Goal: Complete application form

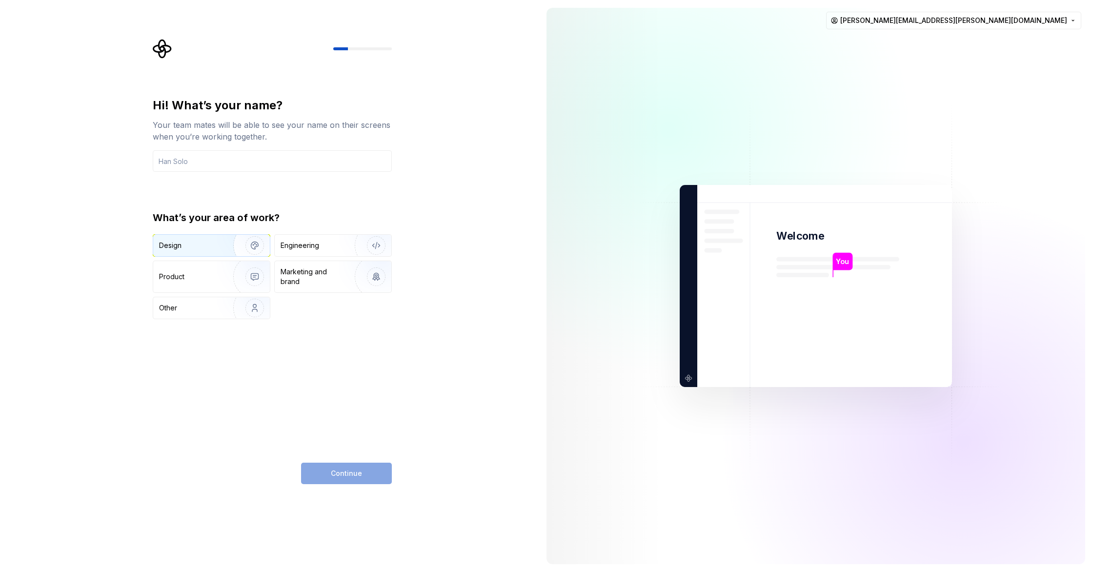
click at [211, 247] on div "Design" at bounding box center [189, 246] width 61 height 10
click at [360, 470] on div "Continue" at bounding box center [346, 473] width 91 height 21
click at [349, 476] on div "Continue" at bounding box center [346, 473] width 91 height 21
click at [211, 164] on input "text" at bounding box center [272, 160] width 239 height 21
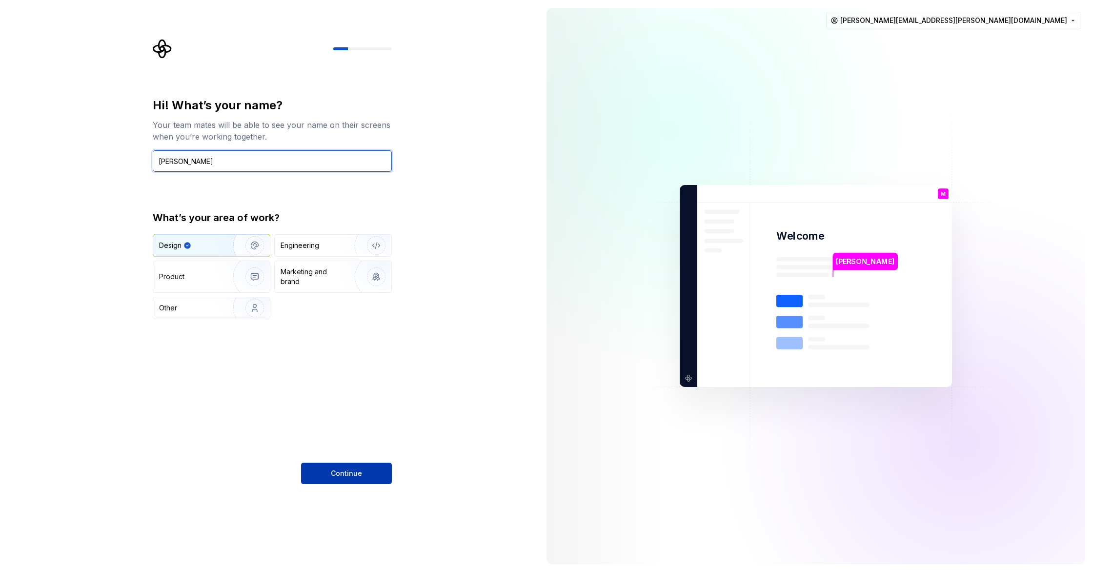
type input "[PERSON_NAME]"
click at [358, 474] on span "Continue" at bounding box center [346, 473] width 31 height 10
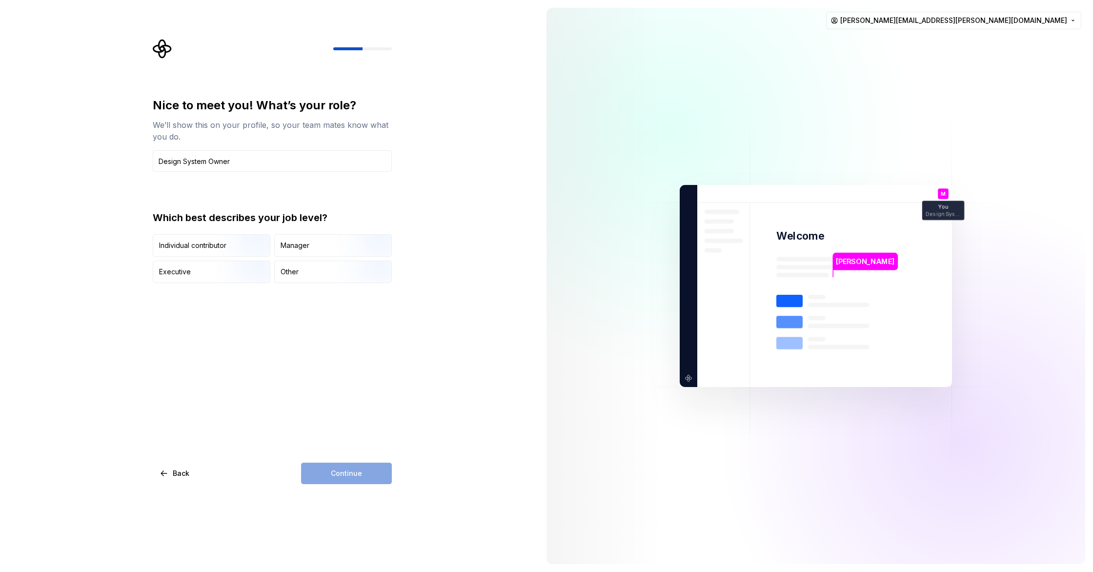
type input "Design System Owner"
click at [353, 475] on div "Continue" at bounding box center [346, 473] width 91 height 21
click at [342, 247] on img "button" at bounding box center [368, 257] width 62 height 65
click at [351, 473] on span "Continue" at bounding box center [346, 473] width 31 height 10
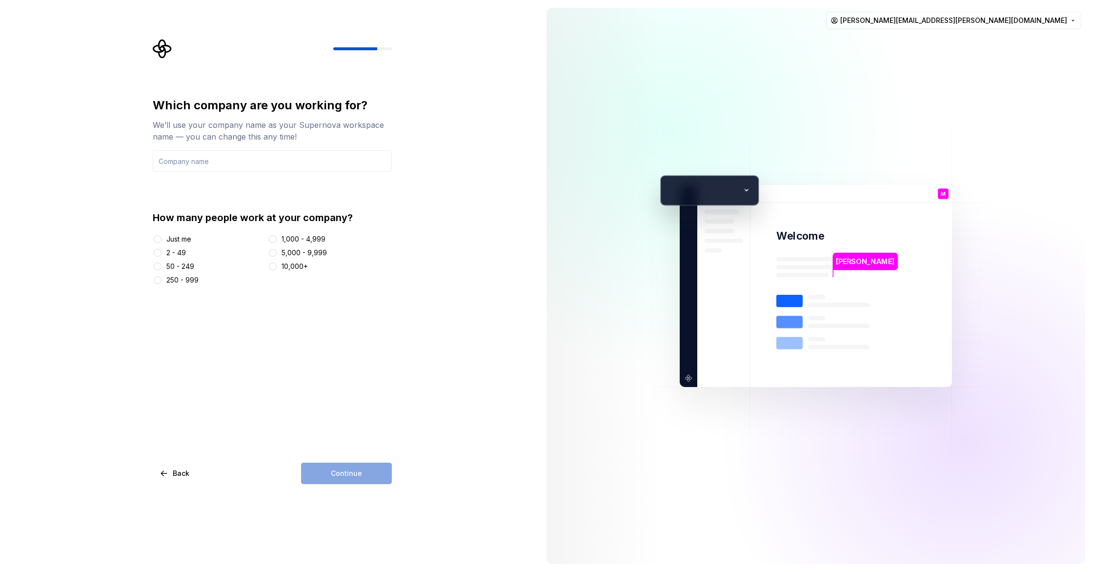
click at [179, 253] on div "2 - 49" at bounding box center [176, 253] width 20 height 10
click at [161, 253] on button "2 - 49" at bounding box center [158, 253] width 8 height 8
click at [368, 477] on div "Continue" at bounding box center [346, 473] width 91 height 21
click at [216, 153] on input "text" at bounding box center [272, 160] width 239 height 21
type input "SAB"
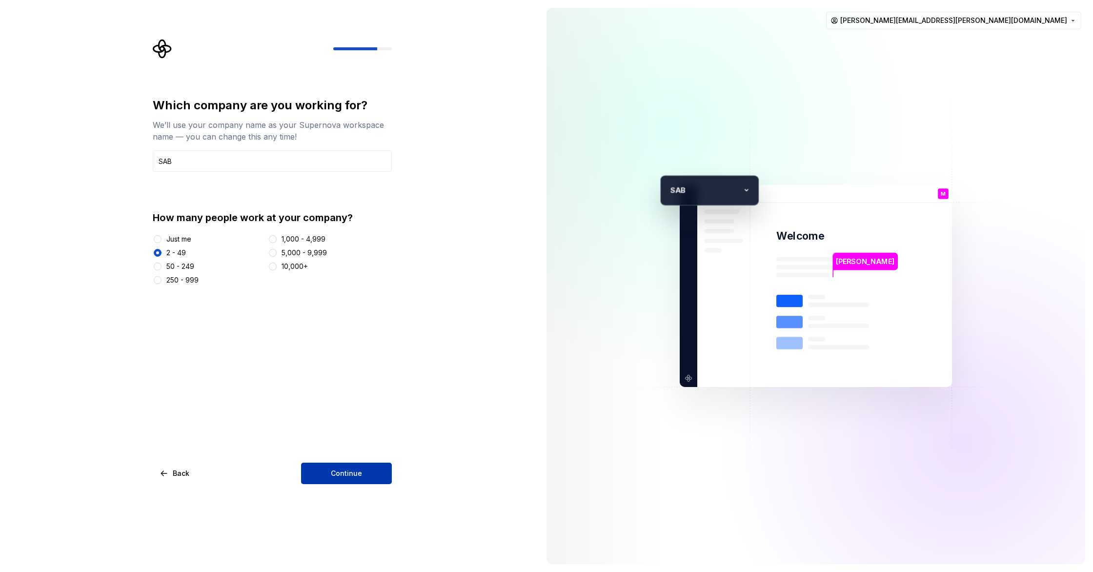
click at [364, 472] on button "Continue" at bounding box center [346, 473] width 91 height 21
